Goal: Task Accomplishment & Management: Use online tool/utility

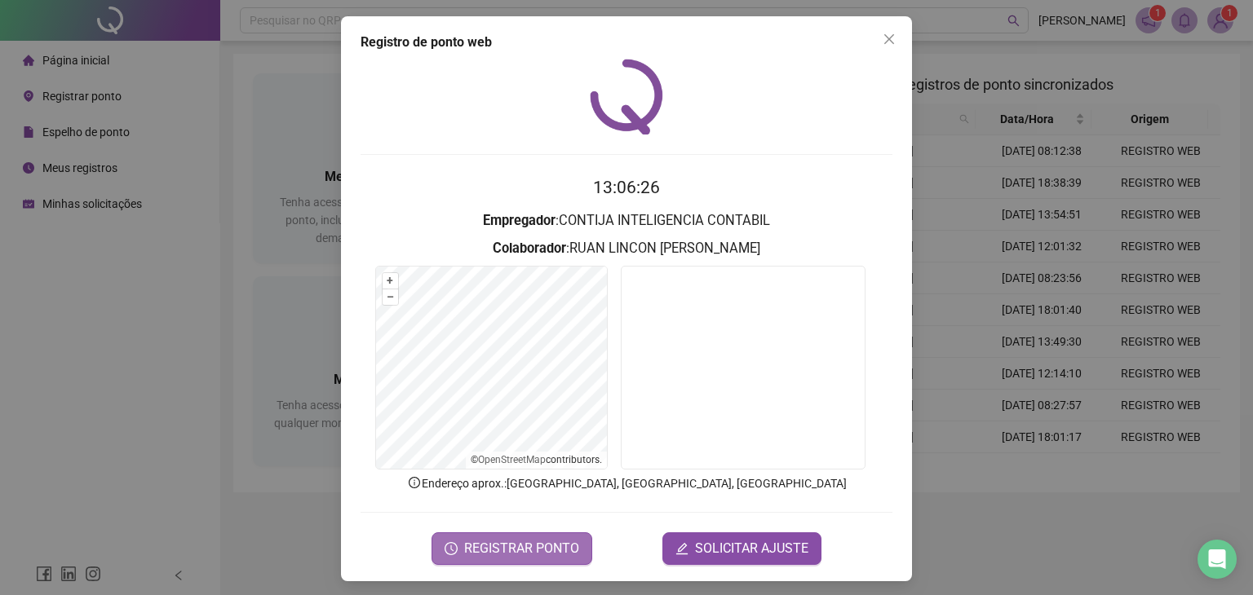
click at [545, 542] on span "REGISTRAR PONTO" at bounding box center [521, 549] width 115 height 20
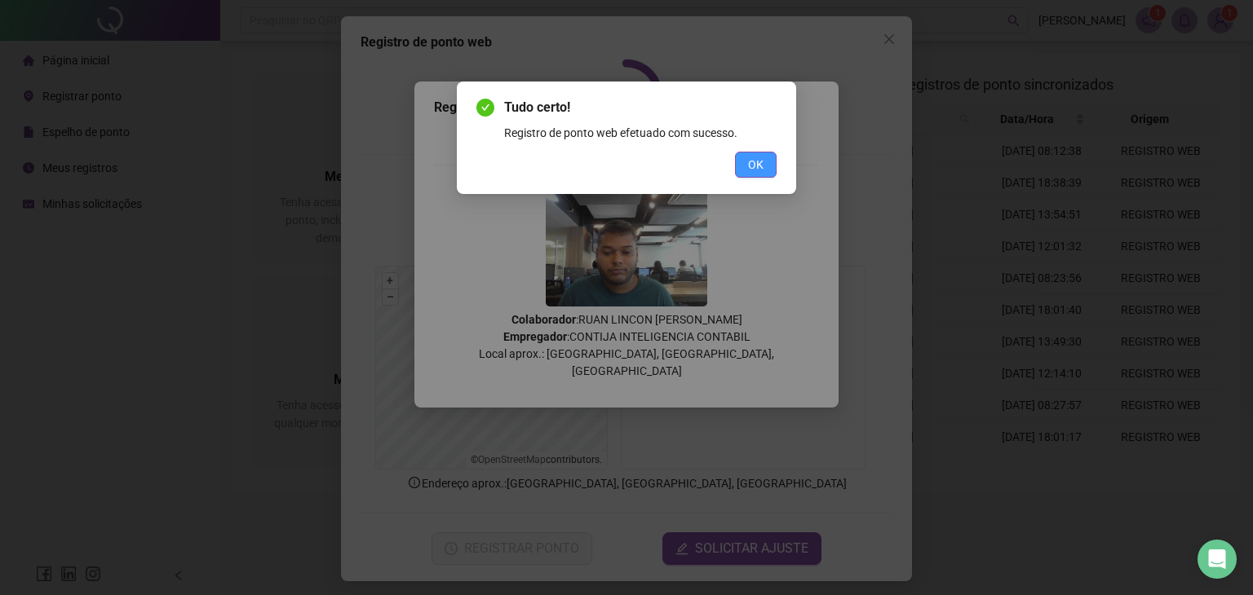
click at [768, 164] on button "OK" at bounding box center [756, 165] width 42 height 26
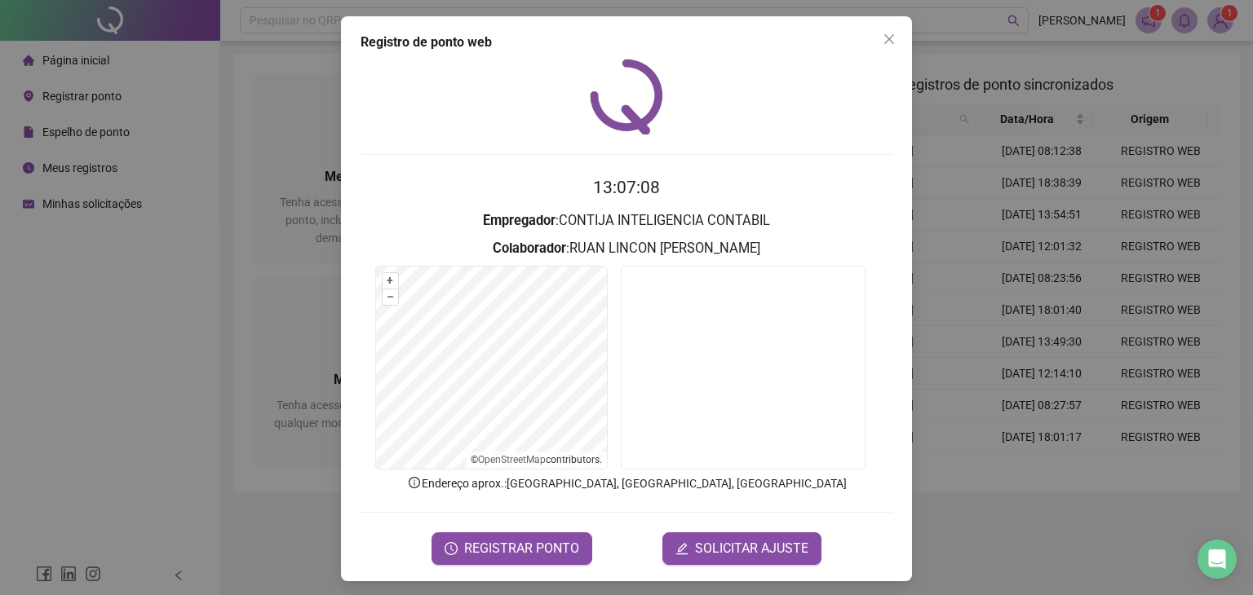
drag, startPoint x: 881, startPoint y: 39, endPoint x: 728, endPoint y: 42, distance: 152.6
click at [883, 39] on icon "close" at bounding box center [889, 39] width 13 height 13
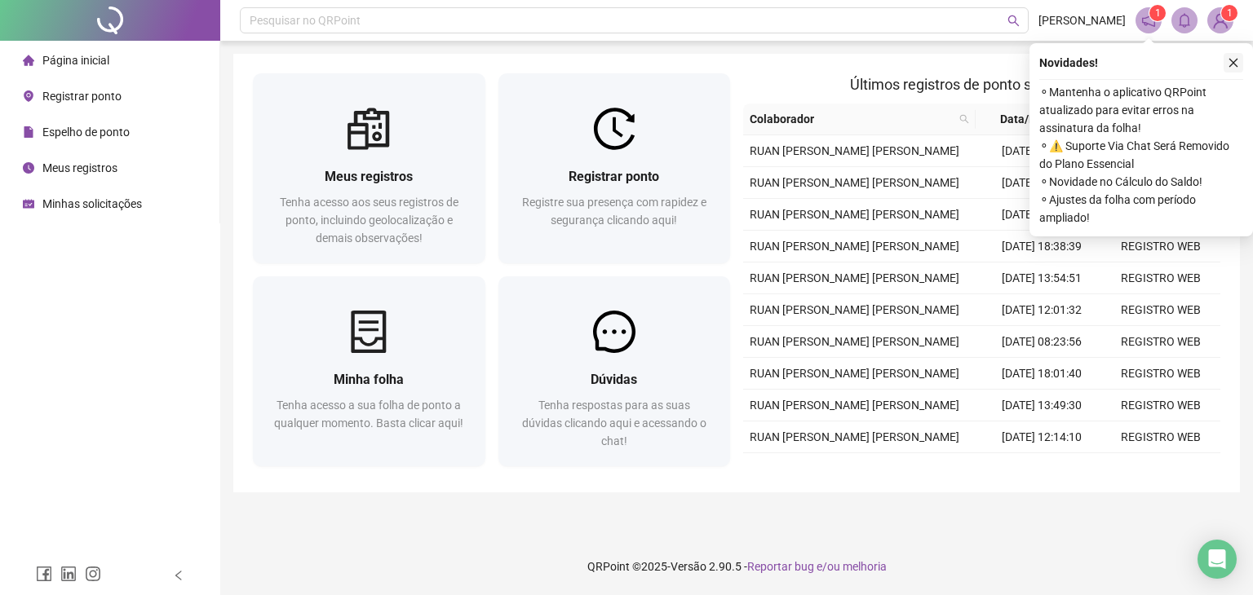
click at [1225, 66] on button "button" at bounding box center [1234, 63] width 20 height 20
